Goal: Find specific page/section: Find specific page/section

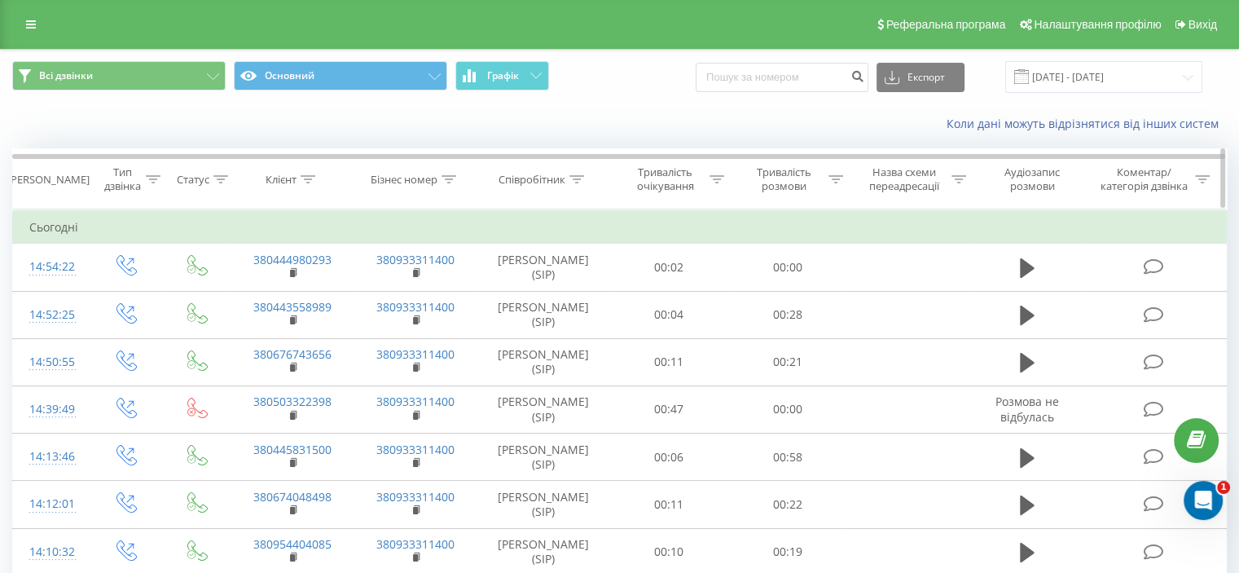
click at [810, 182] on div "Тривалість розмови" at bounding box center [783, 179] width 81 height 28
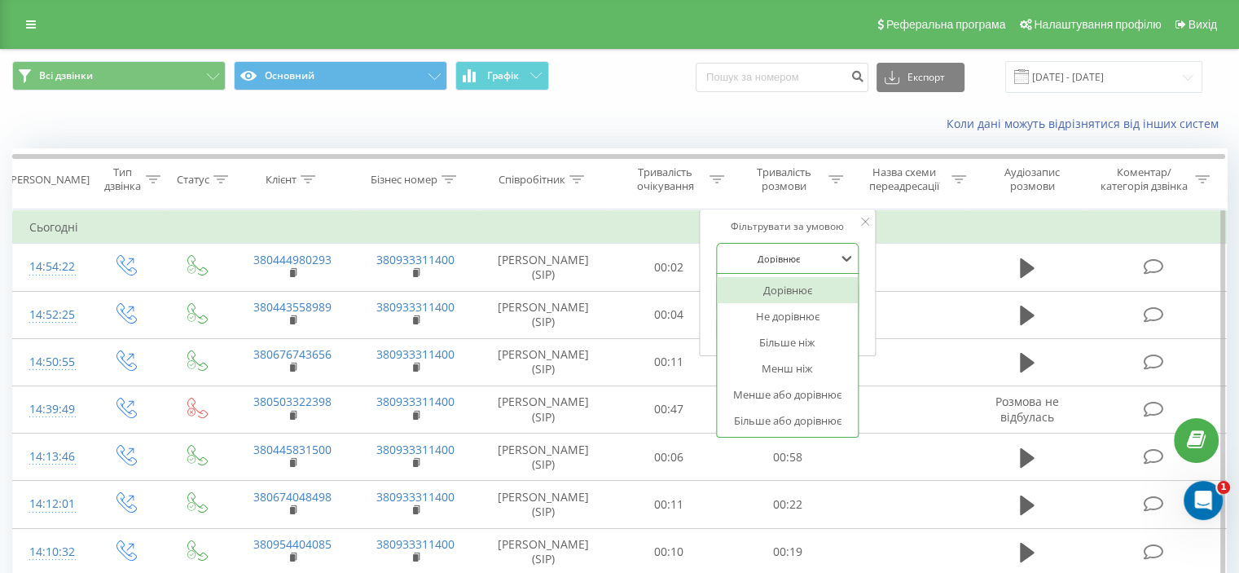
click at [759, 270] on div "Дорівнює" at bounding box center [778, 258] width 119 height 24
click at [772, 417] on div "Більше або дорівнює" at bounding box center [788, 420] width 142 height 26
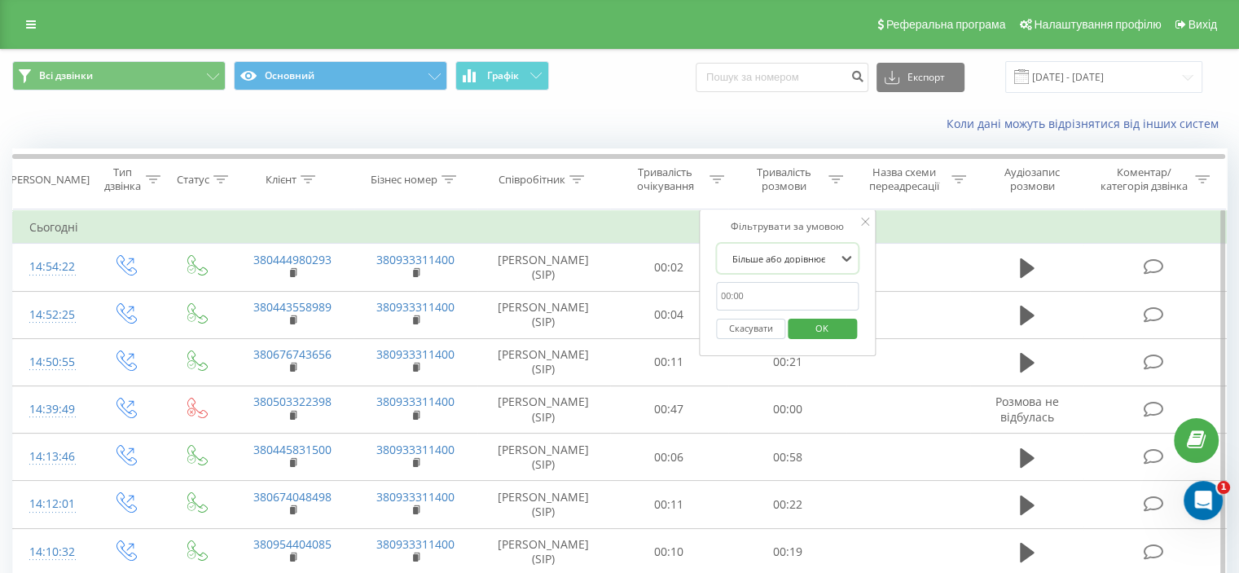
click at [824, 295] on input "text" at bounding box center [787, 296] width 143 height 29
type input "01:00"
click at [818, 333] on span "OK" at bounding box center [822, 327] width 46 height 25
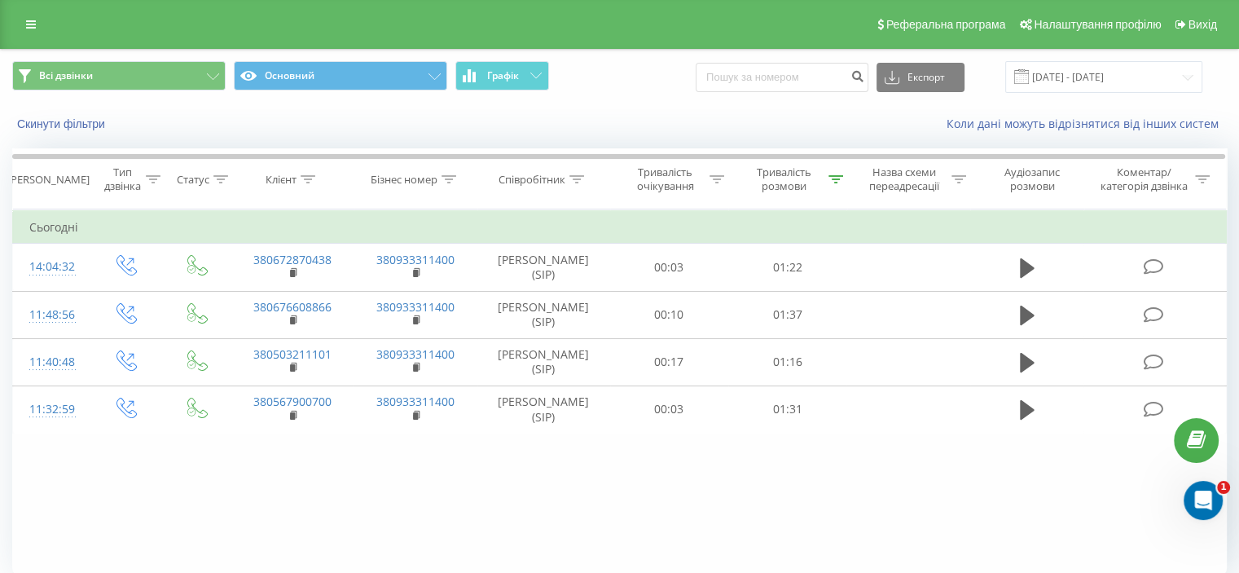
scroll to position [64, 0]
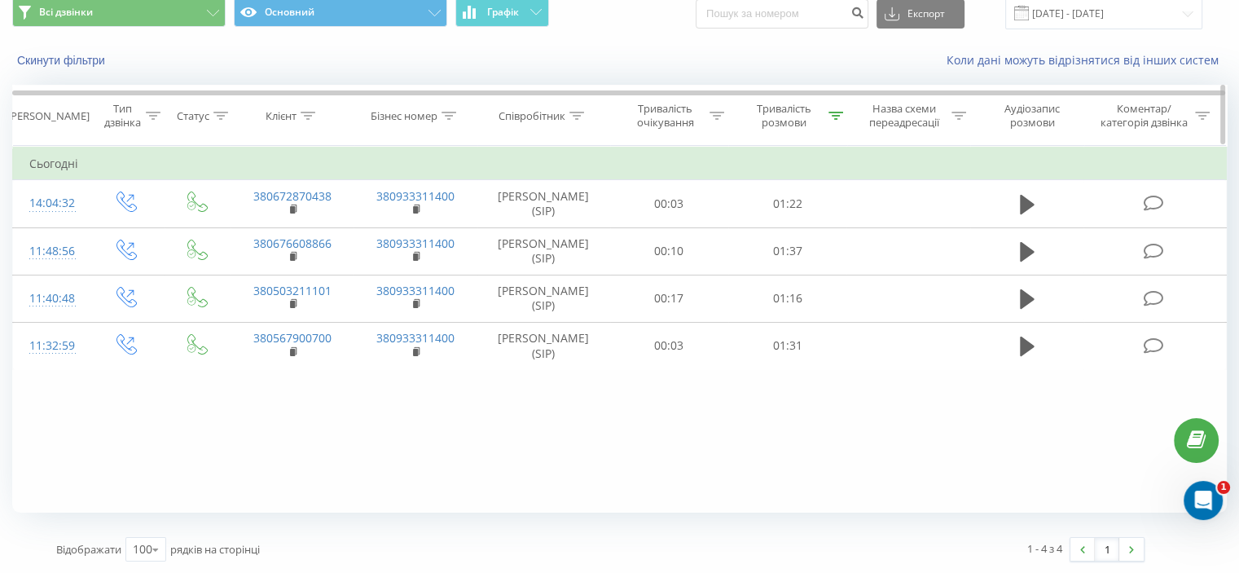
click at [844, 116] on div "Тривалість розмови" at bounding box center [787, 116] width 119 height 28
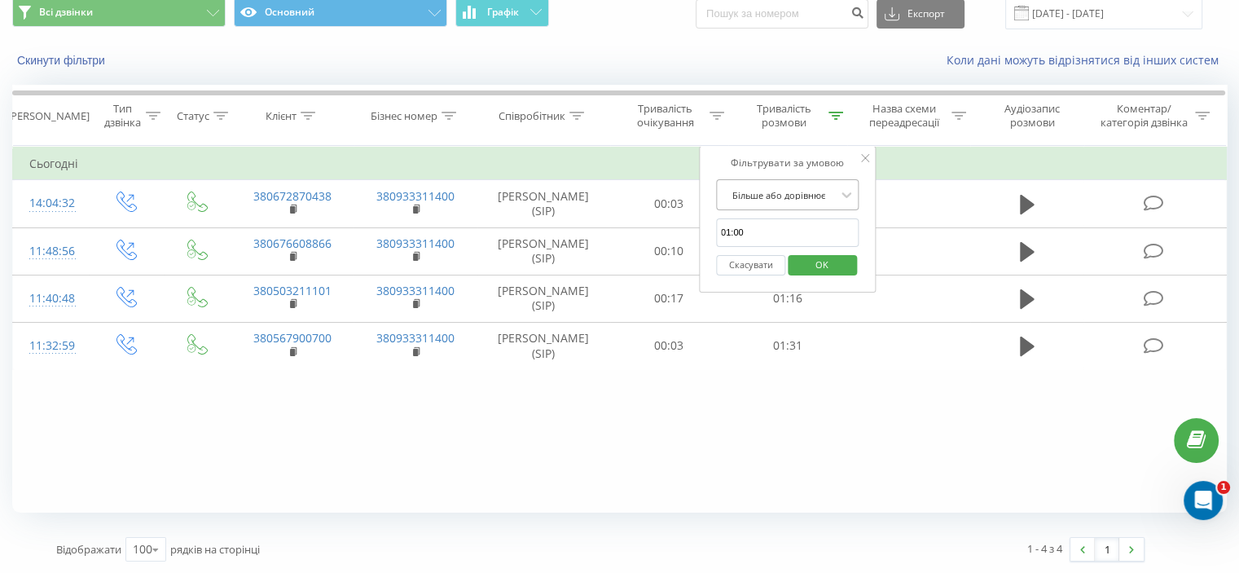
click at [815, 198] on div at bounding box center [779, 194] width 116 height 15
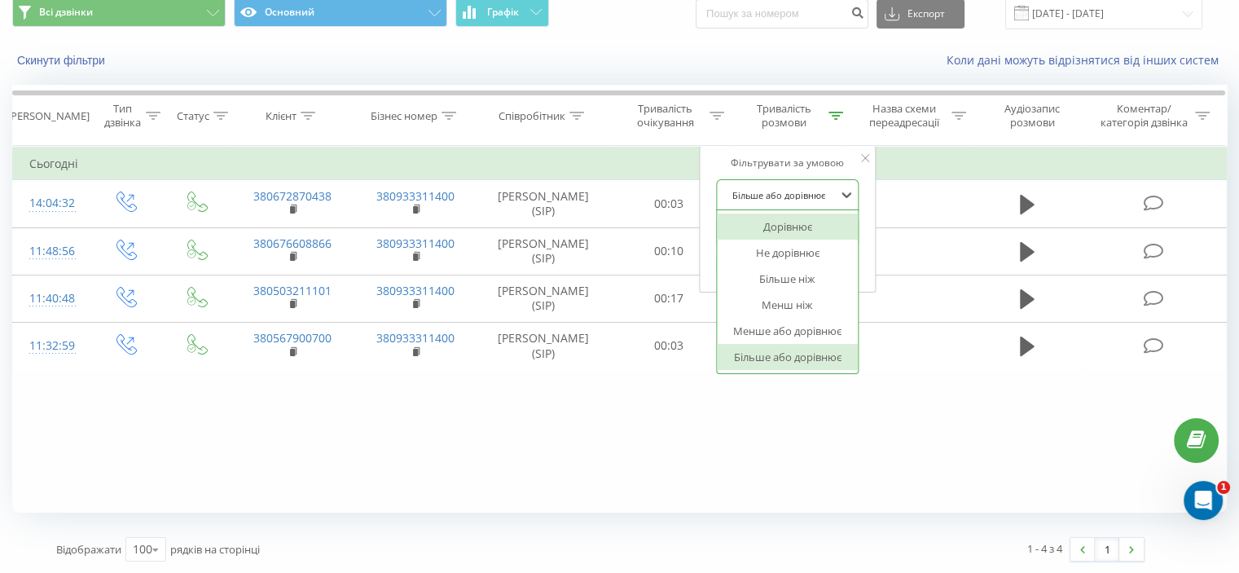
click at [779, 162] on div "Фільтрувати за умовою" at bounding box center [787, 163] width 143 height 16
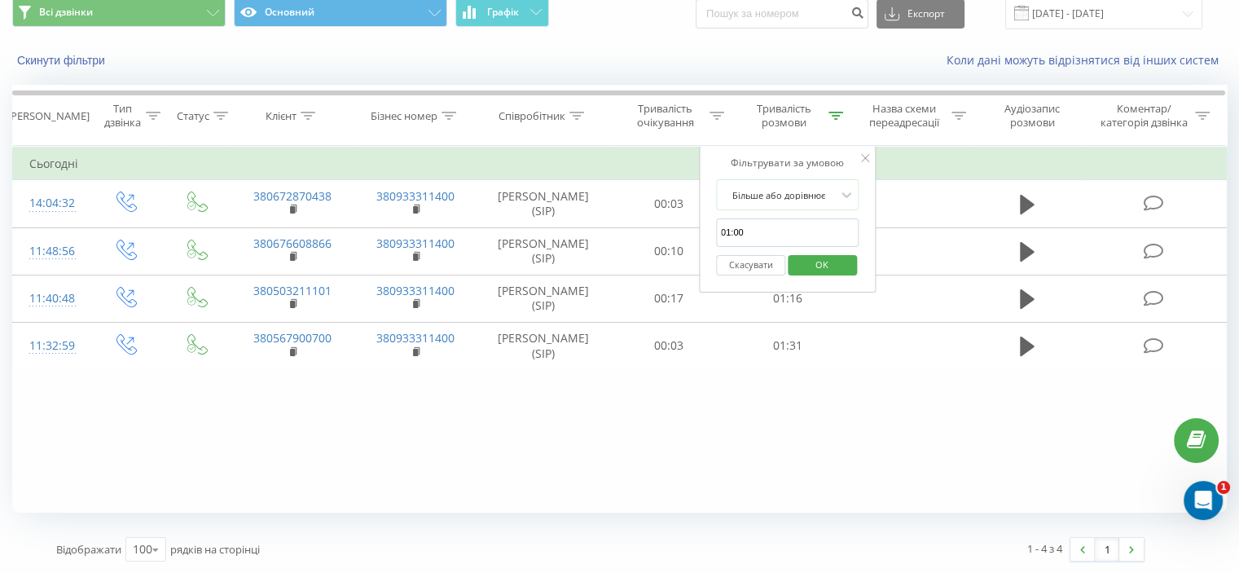
click at [758, 263] on button "Скасувати" at bounding box center [750, 265] width 69 height 20
